Goal: Task Accomplishment & Management: Manage account settings

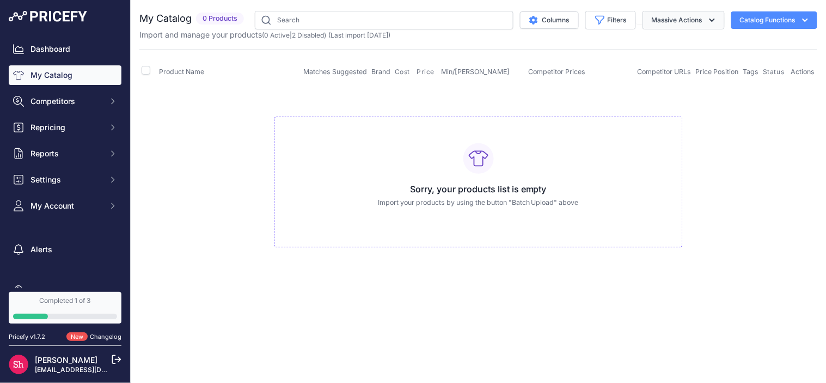
click at [652, 22] on button "Massive Actions" at bounding box center [684, 20] width 82 height 19
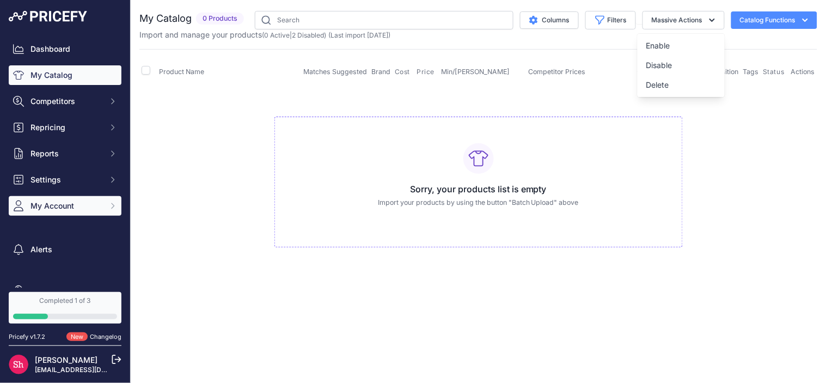
click at [79, 204] on span "My Account" at bounding box center [65, 205] width 71 height 11
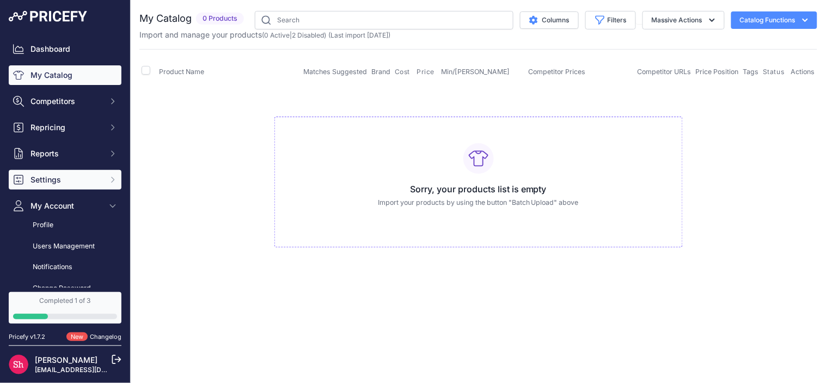
click at [77, 178] on span "Settings" at bounding box center [65, 179] width 71 height 11
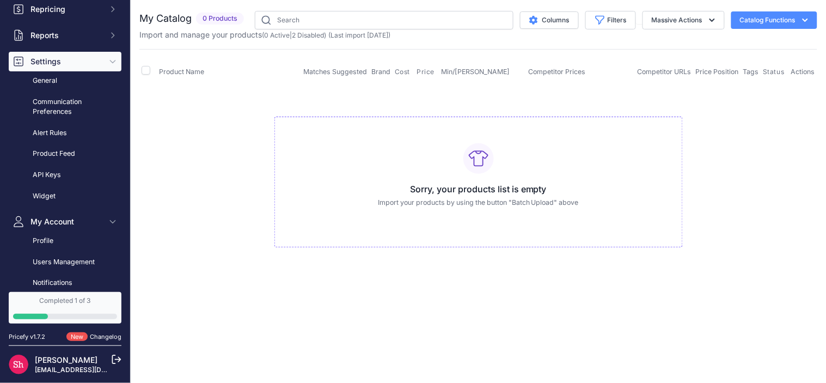
scroll to position [121, 0]
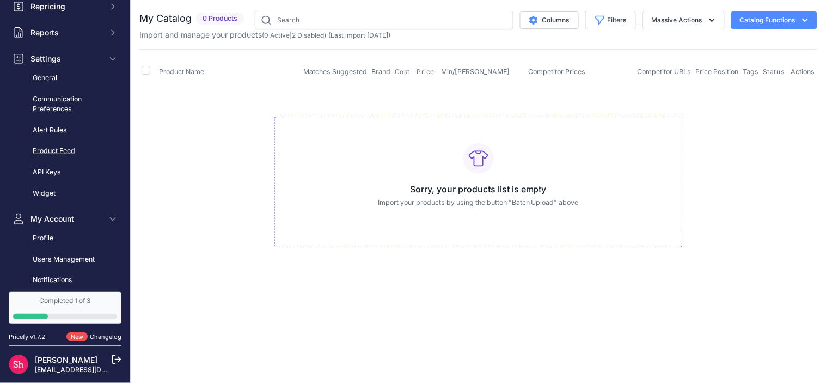
click at [58, 150] on link "Product Feed" at bounding box center [65, 151] width 113 height 19
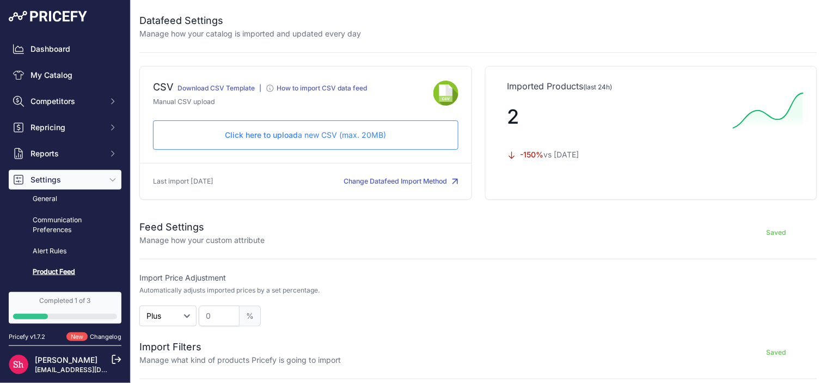
click at [196, 85] on link "Download CSV Template" at bounding box center [216, 88] width 77 height 8
click at [309, 129] on div "Click here to upload a new CSV (max. 20MB) Check and upload in progress..." at bounding box center [305, 134] width 305 height 29
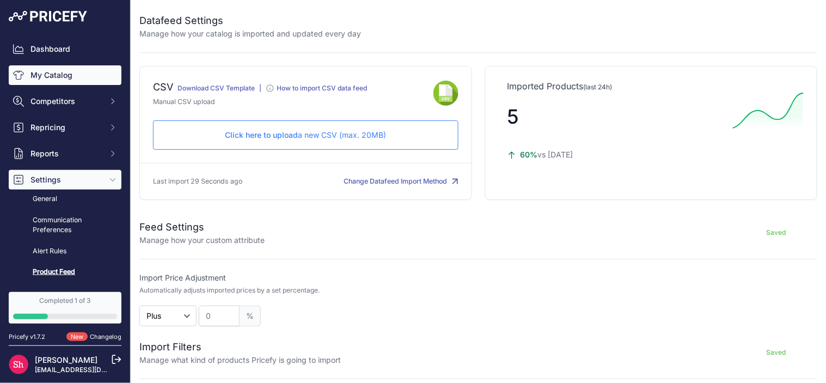
click at [45, 77] on link "My Catalog" at bounding box center [65, 75] width 113 height 20
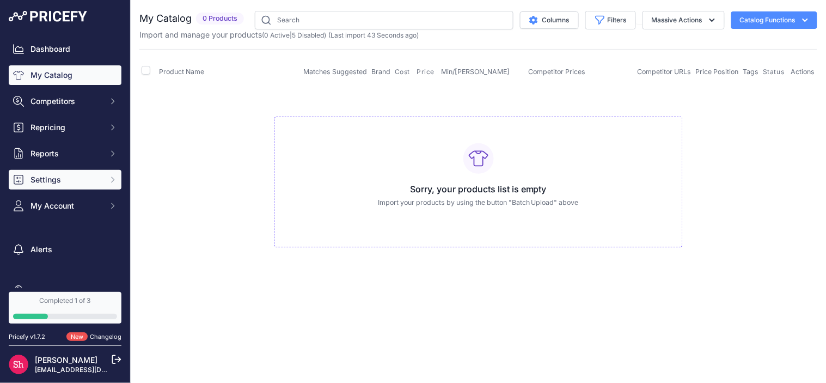
click at [63, 182] on span "Settings" at bounding box center [65, 179] width 71 height 11
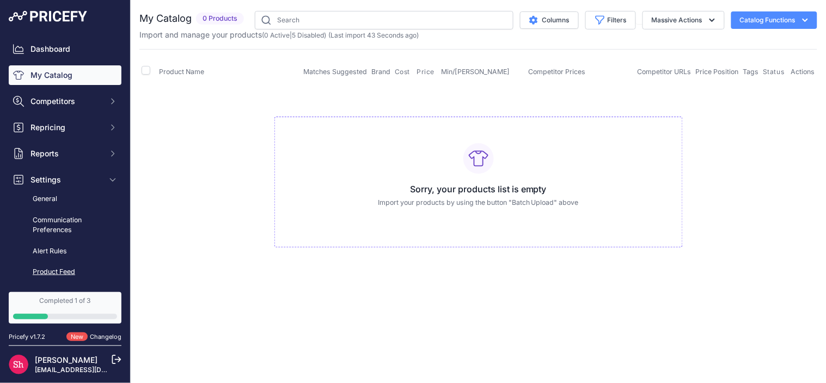
click at [50, 267] on link "Product Feed" at bounding box center [65, 271] width 113 height 19
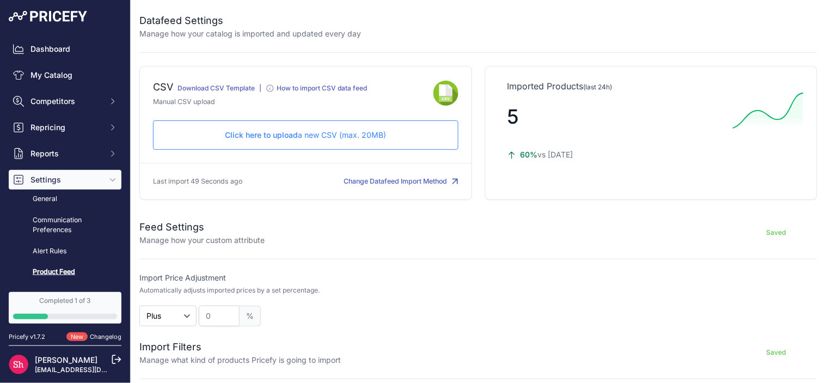
click at [380, 133] on p "Click here to upload a new CSV (max. 20MB)" at bounding box center [305, 135] width 287 height 11
click at [45, 84] on link "My Catalog" at bounding box center [65, 75] width 113 height 20
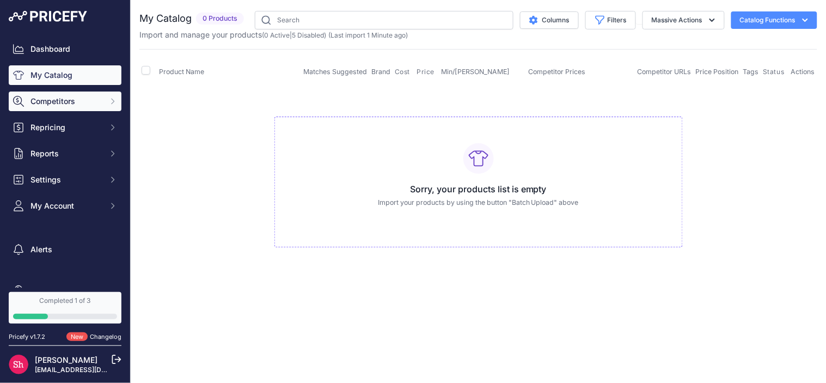
click at [49, 109] on button "Competitors" at bounding box center [65, 101] width 113 height 20
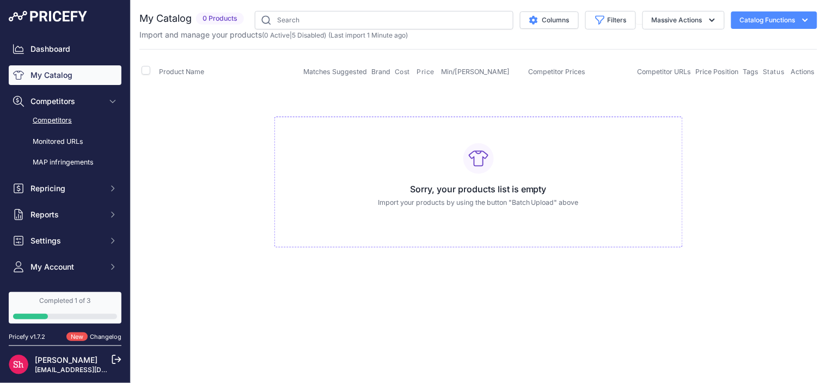
click at [52, 119] on link "Competitors" at bounding box center [65, 120] width 113 height 19
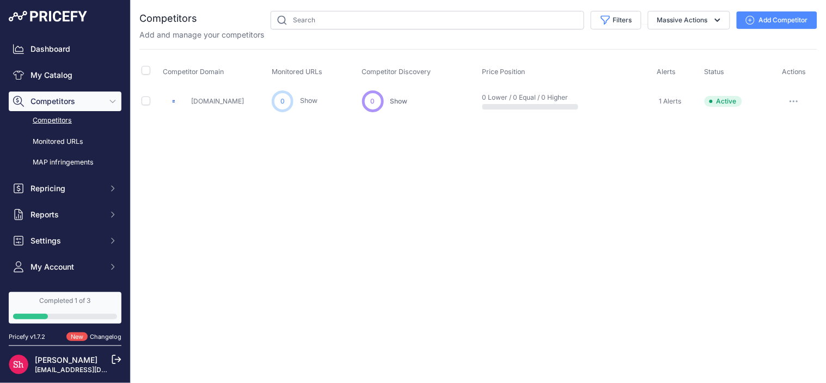
scroll to position [39, 0]
click at [78, 278] on nav "Dashboard My Catalog Competitors Competitors Monitored URLs MAP infringements R…" at bounding box center [65, 200] width 113 height 322
click at [76, 267] on span "My Account" at bounding box center [65, 266] width 71 height 11
click at [72, 233] on button "Settings" at bounding box center [65, 241] width 113 height 20
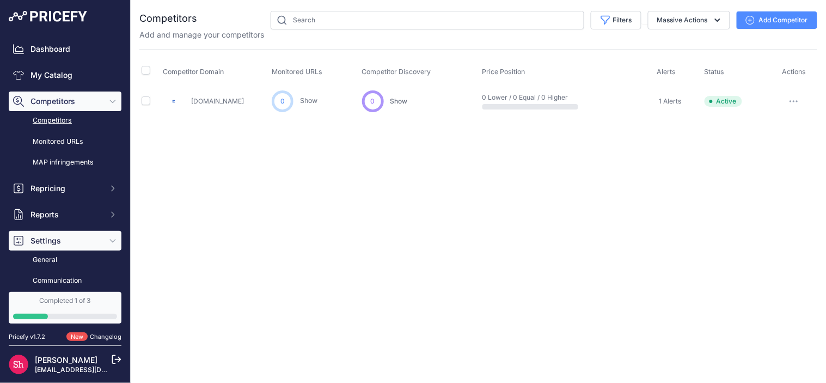
scroll to position [60, 0]
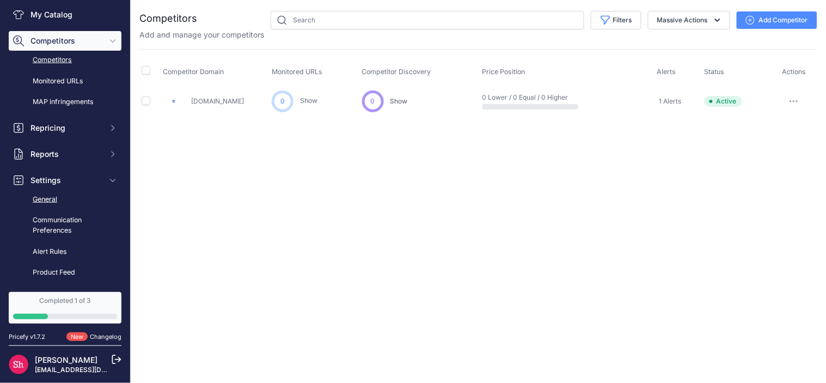
click at [47, 198] on link "General" at bounding box center [65, 199] width 113 height 19
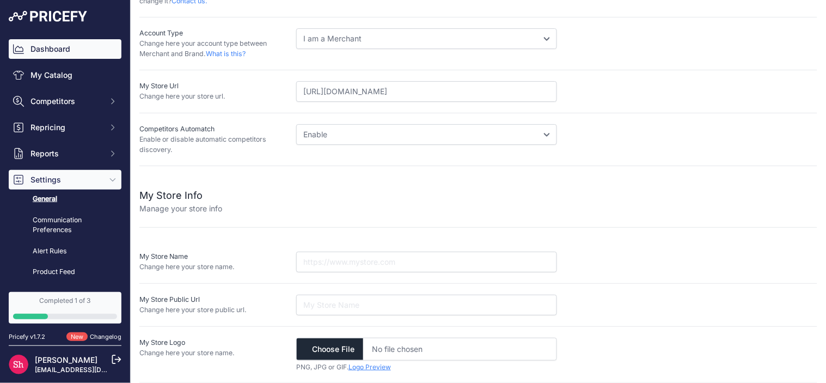
click at [64, 42] on link "Dashboard" at bounding box center [65, 49] width 113 height 20
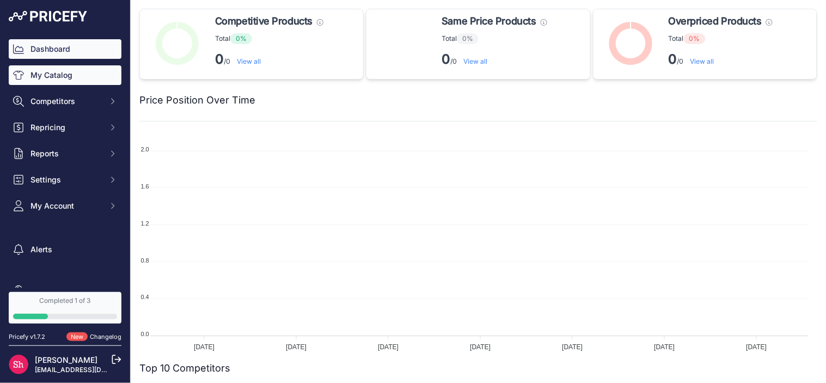
click at [24, 79] on link "My Catalog" at bounding box center [65, 75] width 113 height 20
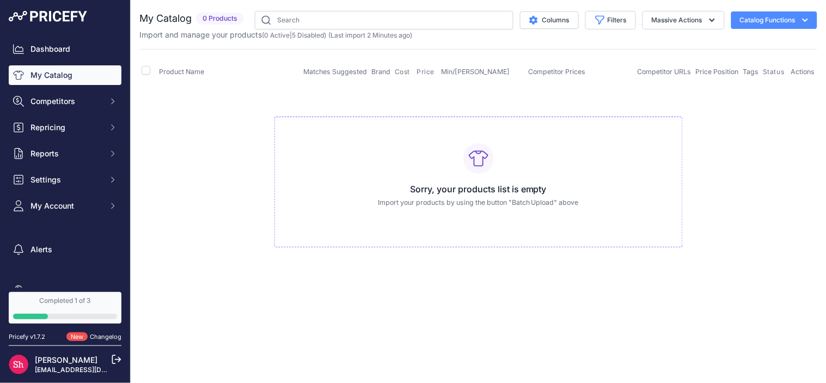
click at [744, 14] on button "Catalog Functions" at bounding box center [774, 19] width 86 height 17
click at [75, 179] on span "Settings" at bounding box center [65, 179] width 71 height 11
click at [51, 267] on link "Product Feed" at bounding box center [65, 271] width 113 height 19
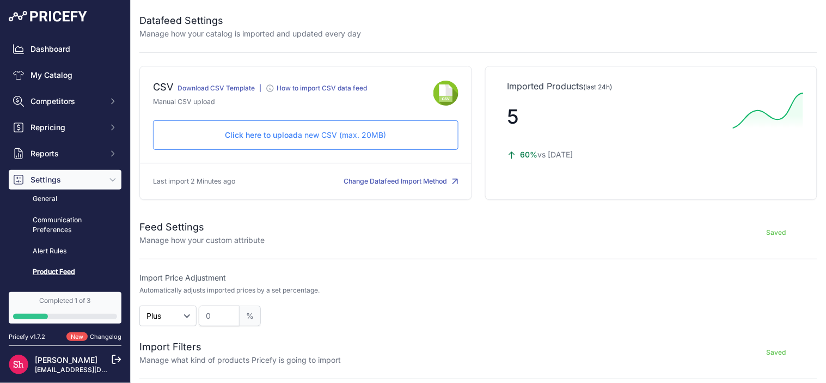
click at [219, 145] on div "Click here to upload a new CSV (max. 20MB) Check and upload in progress..." at bounding box center [305, 134] width 305 height 29
